Goal: Information Seeking & Learning: Learn about a topic

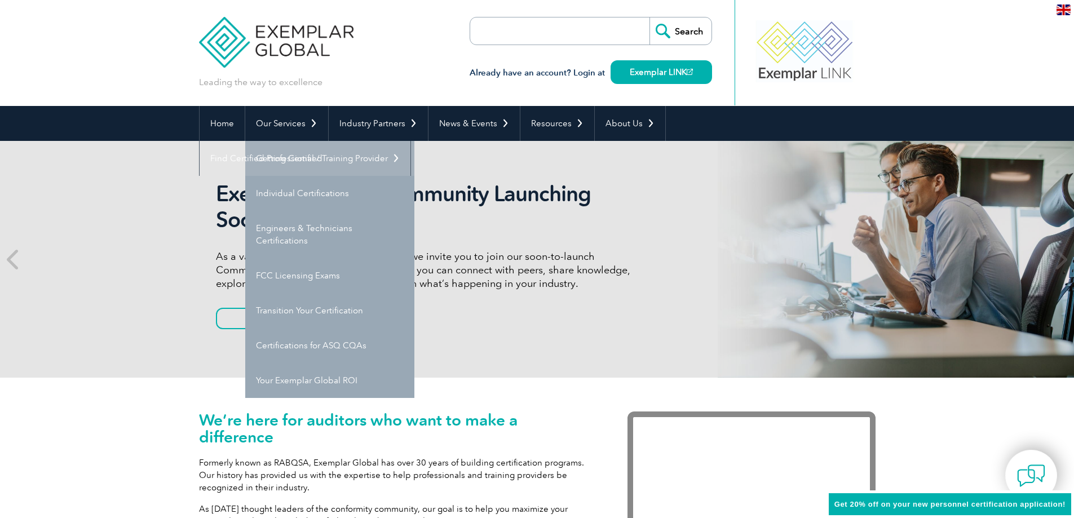
click at [284, 158] on link "Getting Certified" at bounding box center [329, 158] width 169 height 35
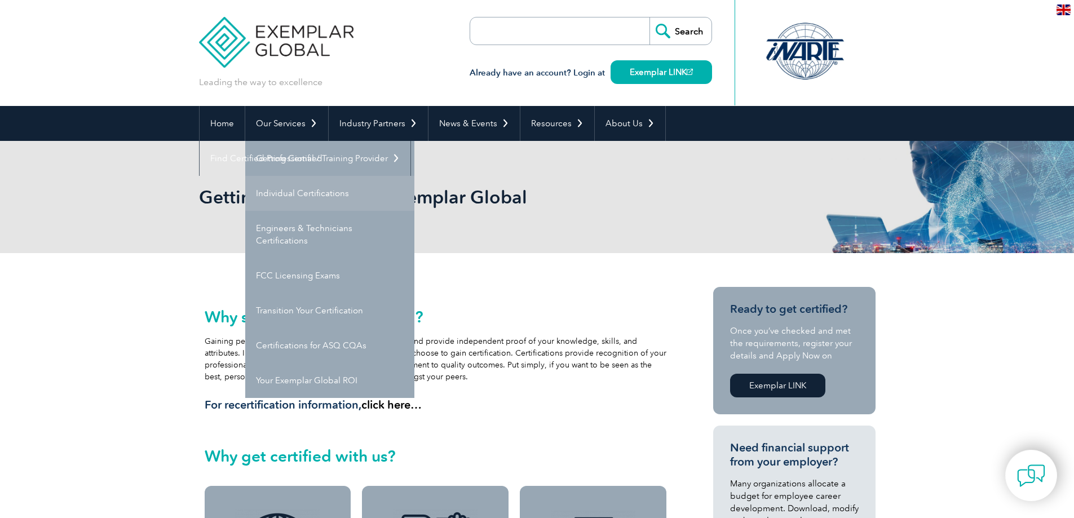
click at [289, 187] on link "Individual Certifications" at bounding box center [329, 193] width 169 height 35
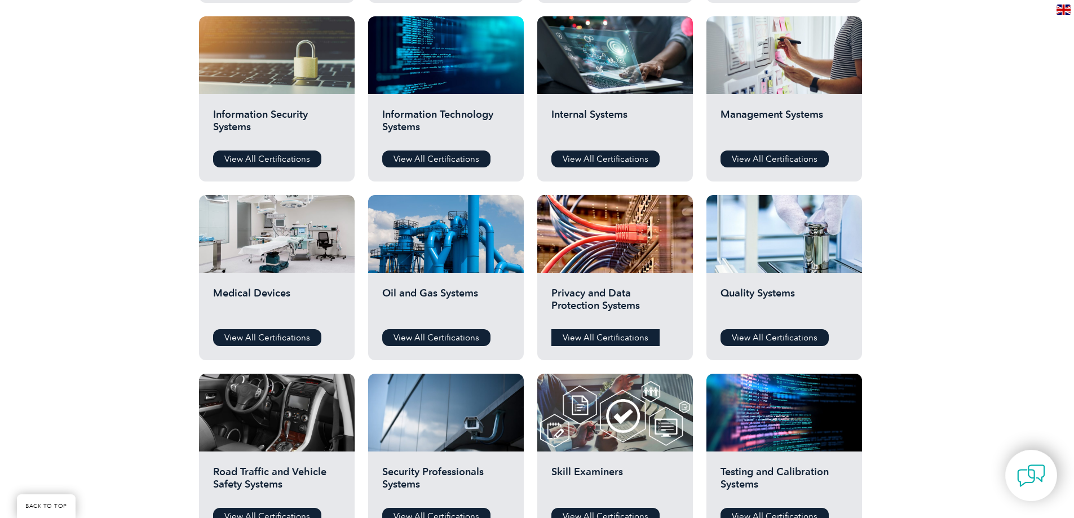
scroll to position [676, 0]
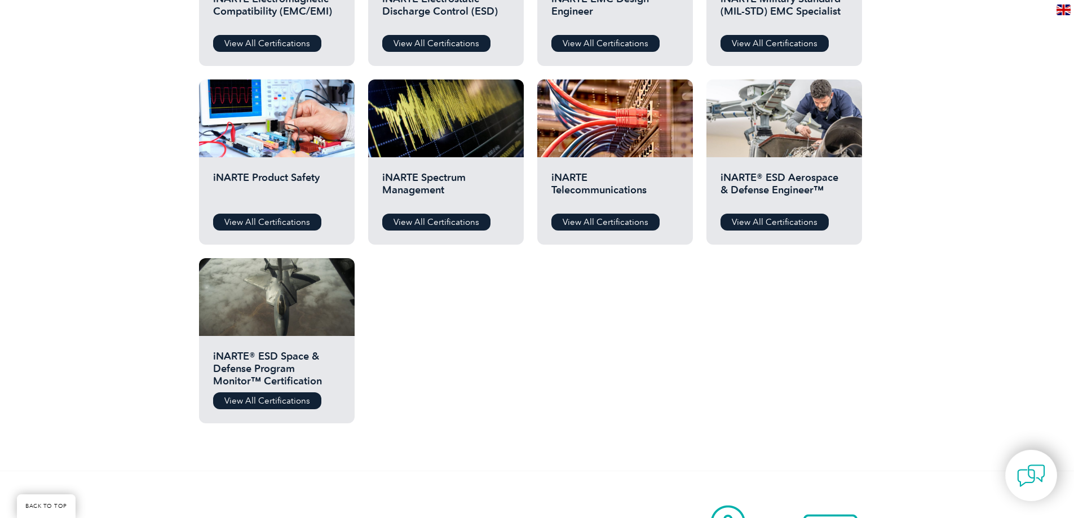
scroll to position [676, 0]
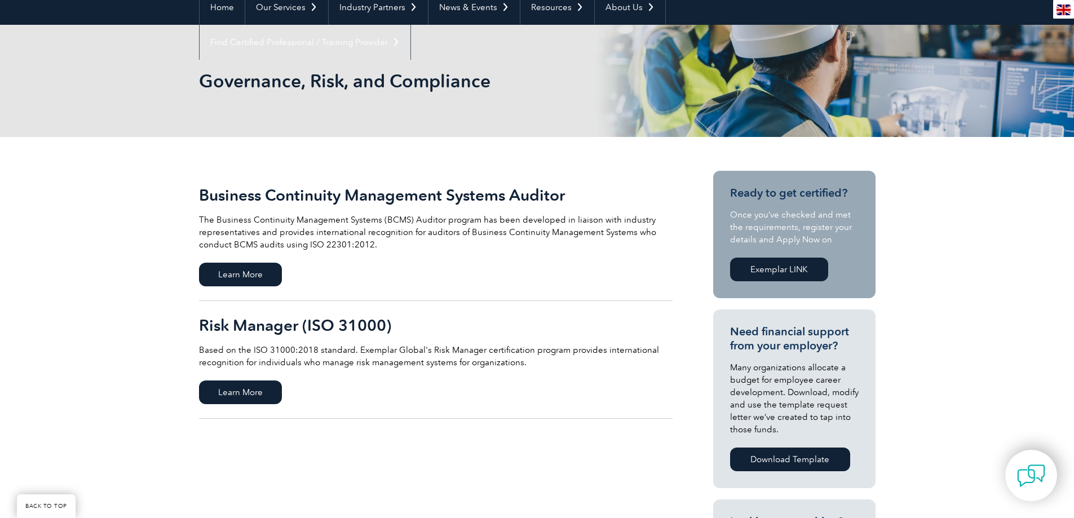
scroll to position [113, 0]
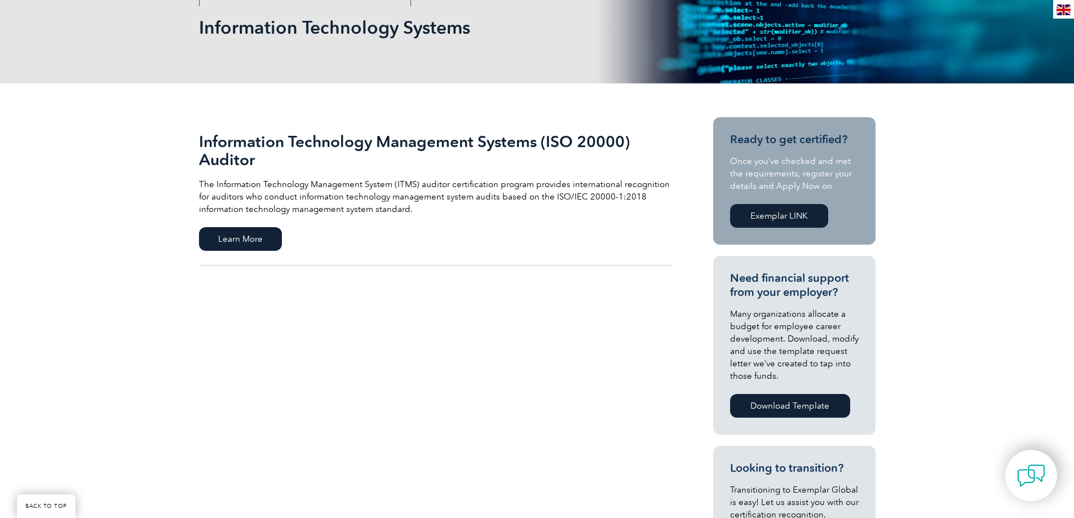
scroll to position [282, 0]
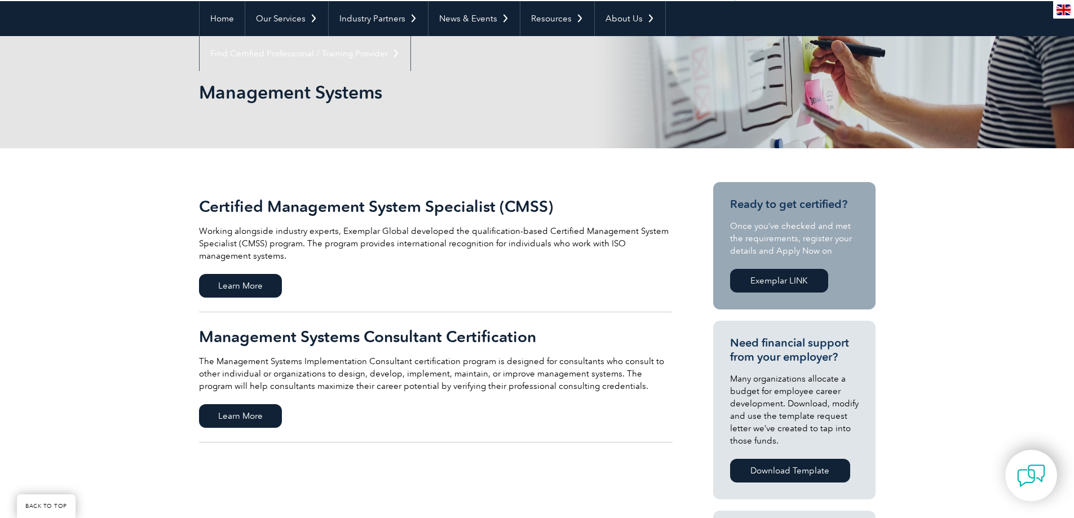
scroll to position [282, 0]
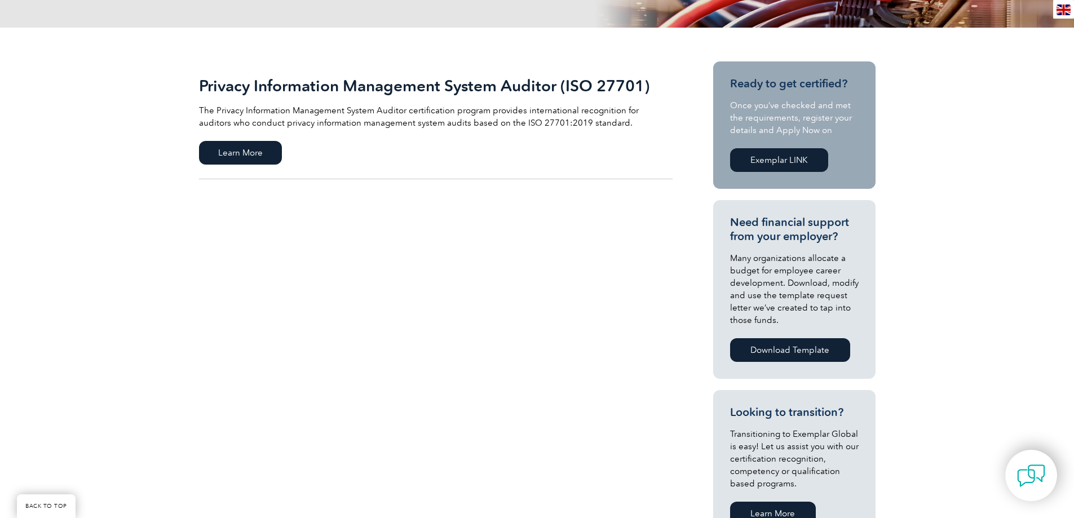
scroll to position [113, 0]
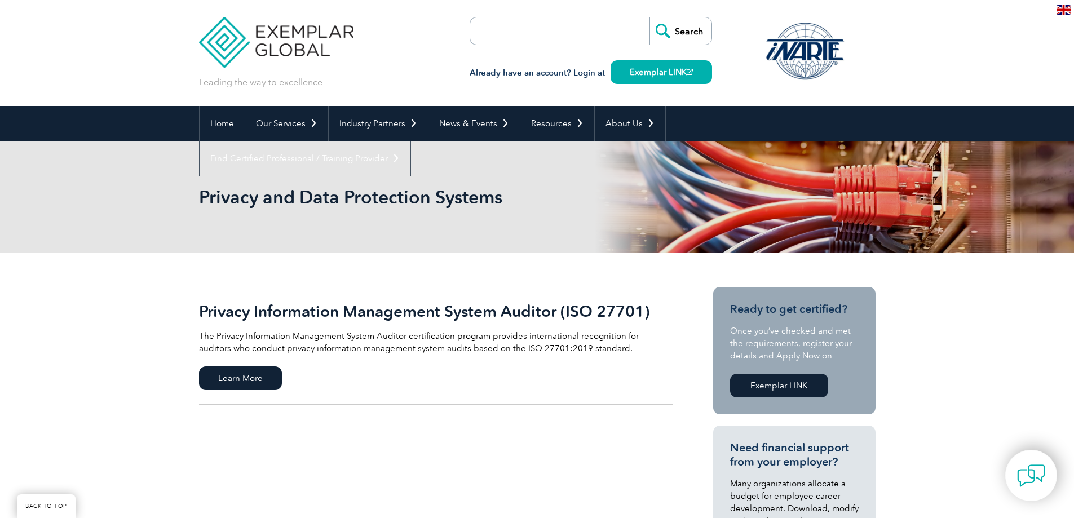
scroll to position [113, 0]
